Goal: Find specific page/section: Find specific page/section

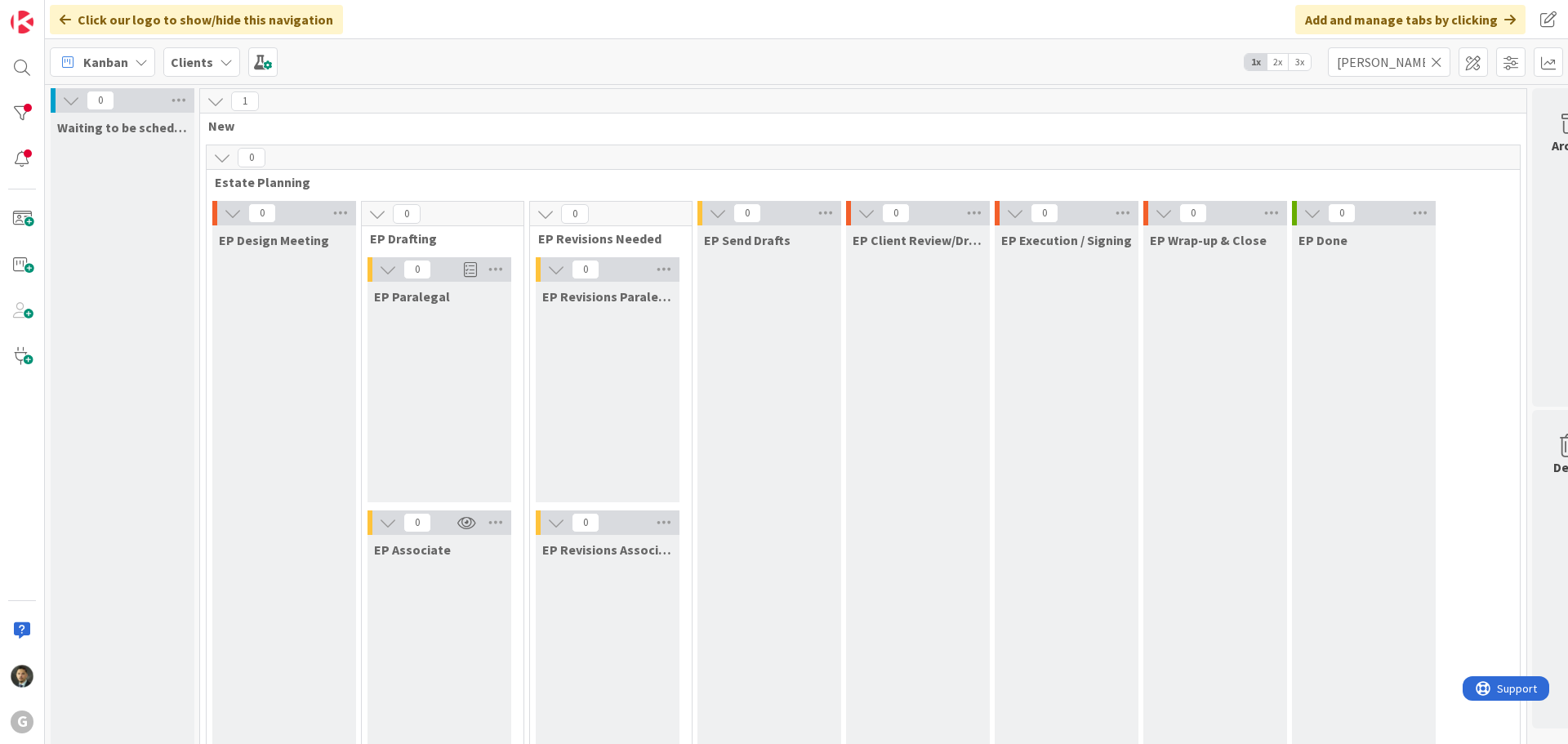
scroll to position [1142, 0]
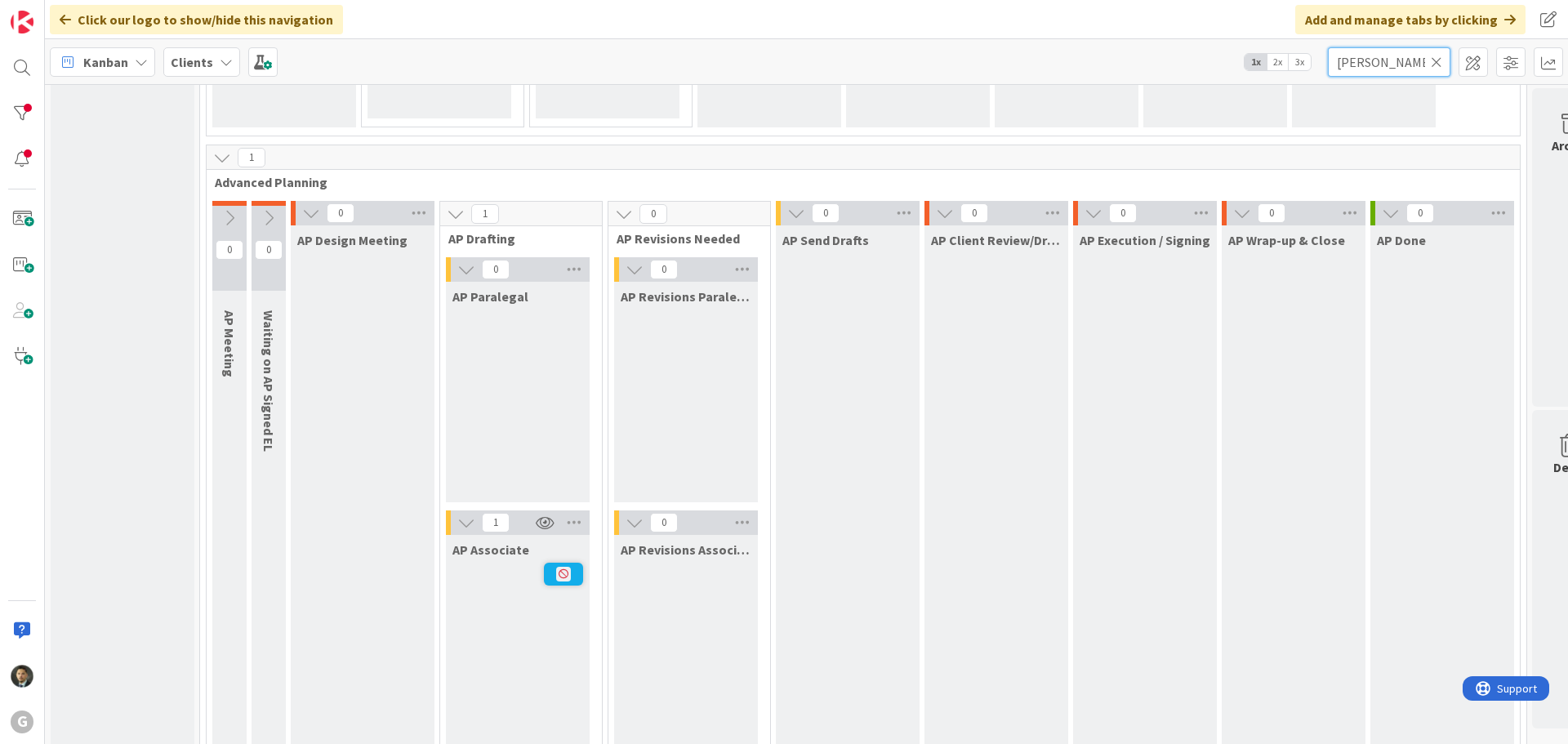
drag, startPoint x: 1400, startPoint y: 55, endPoint x: 1305, endPoint y: 57, distance: 95.0
click at [1305, 57] on div "Kanban Clients 1x 2x 3x [PERSON_NAME]" at bounding box center [806, 61] width 1523 height 45
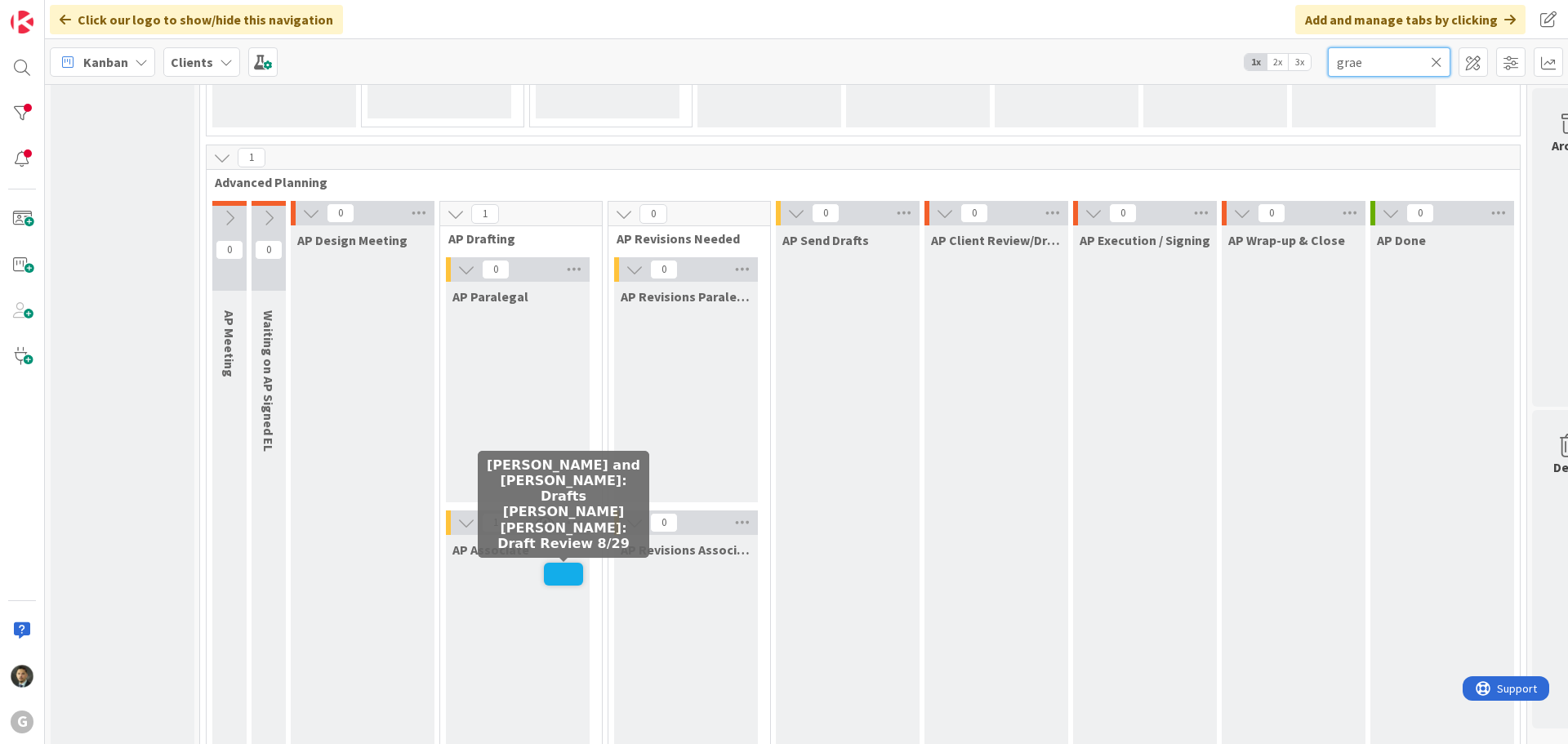
type input "grae"
click at [550, 564] on span at bounding box center [564, 574] width 40 height 23
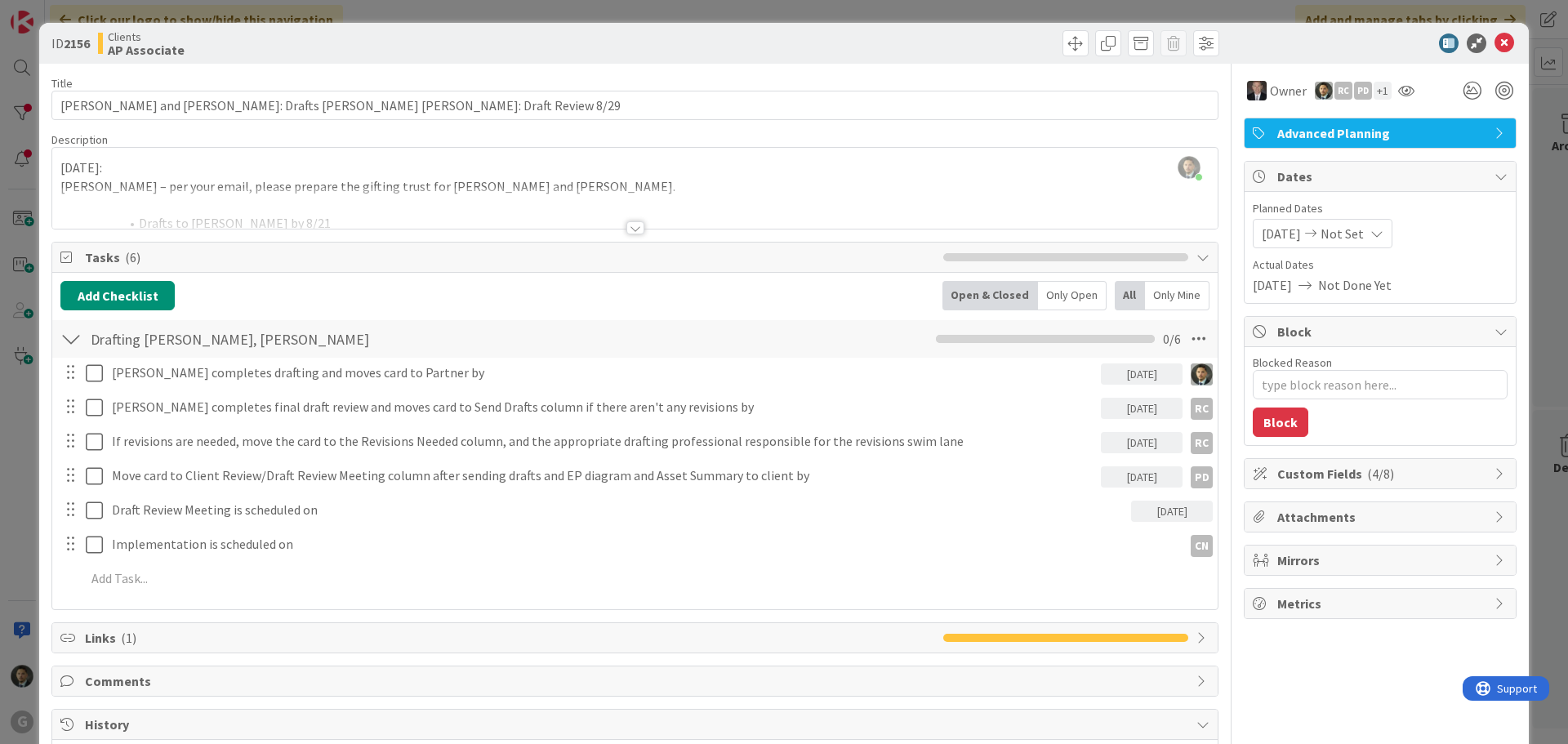
click at [948, 14] on div "ID 2156 Clients AP Associate Title 61 / 128 [PERSON_NAME] and [PERSON_NAME]: Dr…" at bounding box center [784, 372] width 1568 height 744
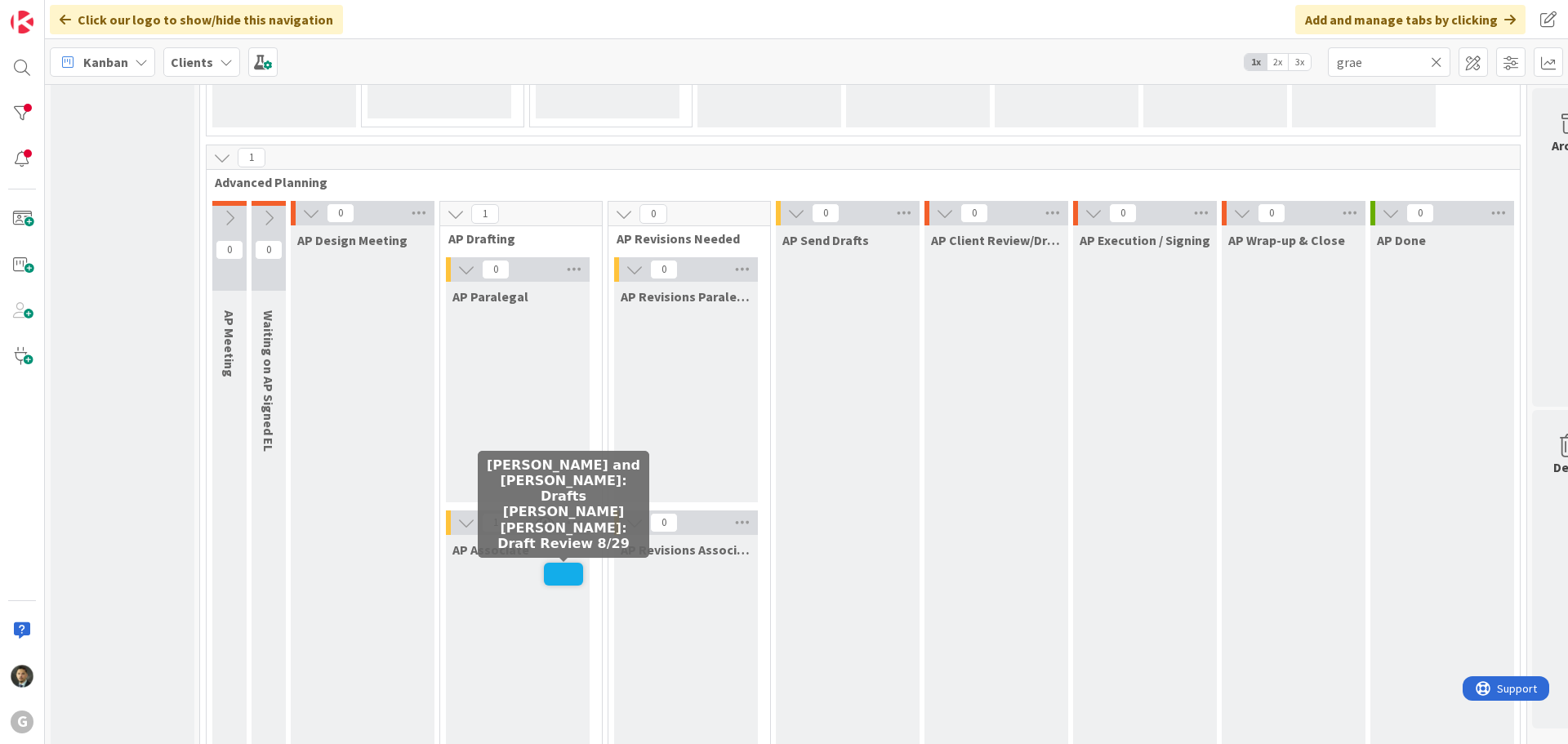
click at [564, 576] on span at bounding box center [564, 574] width 40 height 23
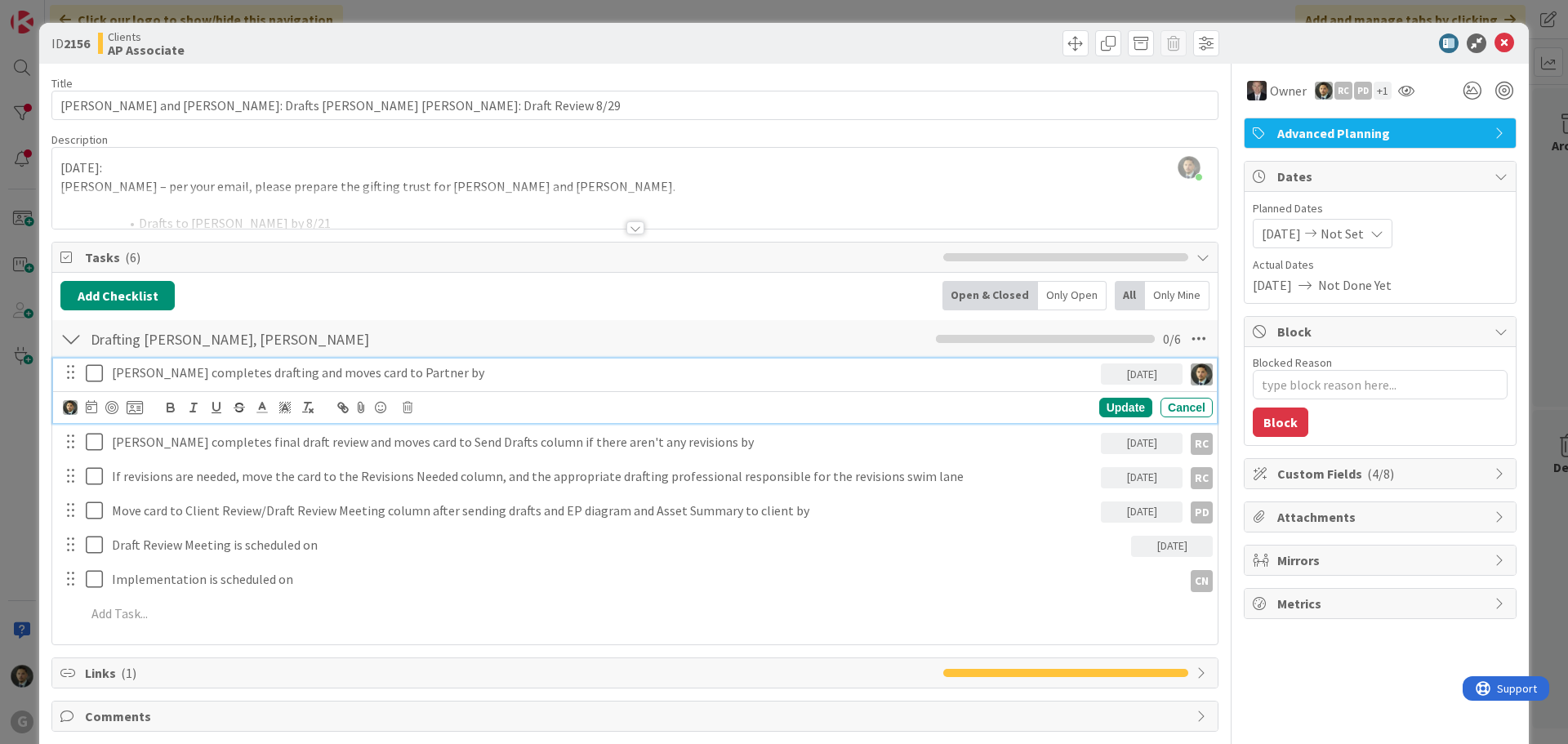
drag, startPoint x: 95, startPoint y: 373, endPoint x: 299, endPoint y: 348, distance: 205.5
click at [299, 348] on div "Drafting [PERSON_NAME], [PERSON_NAME] Checklist Name 21 / 64 Drafting [PERSON_N…" at bounding box center [635, 477] width 1166 height 317
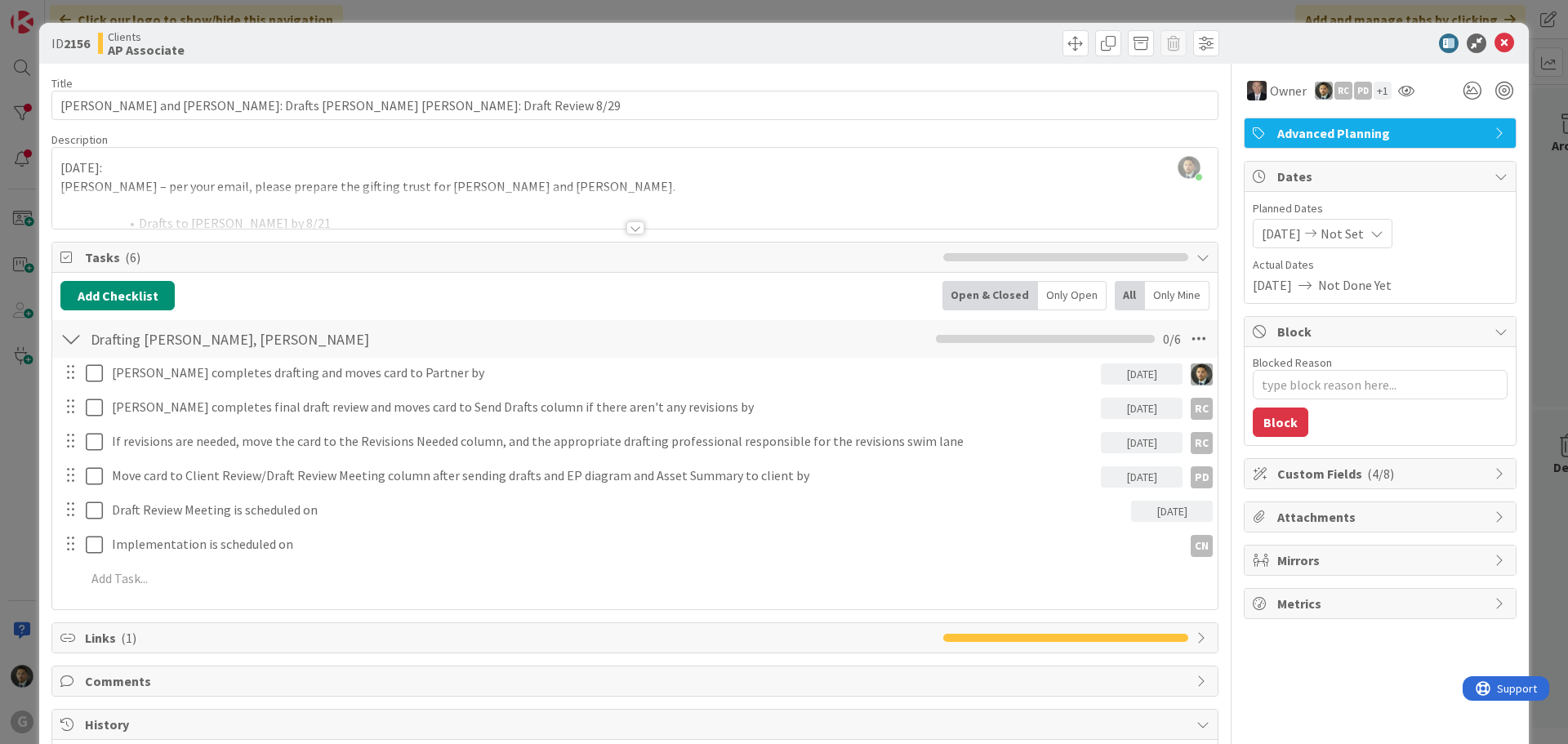
type textarea "x"
